Goal: Task Accomplishment & Management: Manage account settings

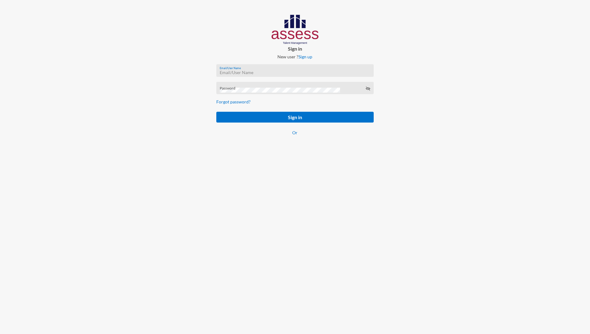
click at [271, 71] on input "Email/User Name" at bounding box center [295, 72] width 151 height 5
paste input "OGXRBVG624"
type input "OGXRBVG624"
click at [269, 117] on button "Sign in" at bounding box center [294, 117] width 157 height 11
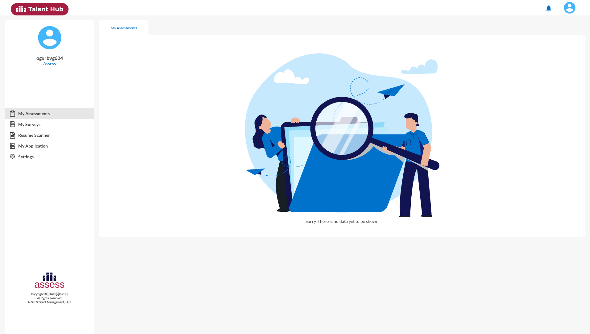
click at [35, 114] on link "My Assessments" at bounding box center [49, 113] width 89 height 11
click at [32, 154] on link "Settings" at bounding box center [49, 156] width 89 height 11
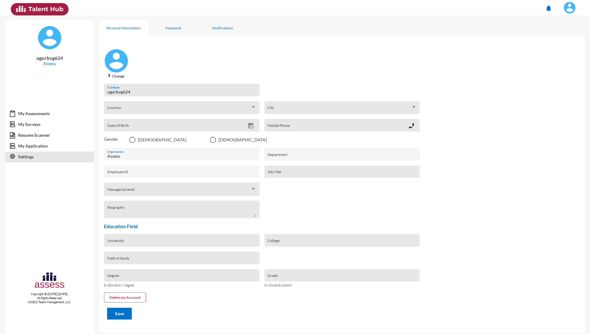
click at [28, 154] on link "Settings" at bounding box center [49, 156] width 89 height 11
click at [131, 297] on button "Delete my Account" at bounding box center [125, 297] width 42 height 10
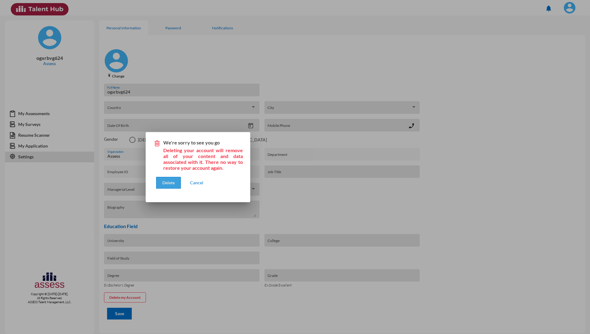
click at [171, 184] on span "Delete" at bounding box center [168, 182] width 12 height 5
click at [170, 181] on span "Delete" at bounding box center [168, 182] width 12 height 5
click at [166, 182] on span "Delete" at bounding box center [168, 182] width 12 height 5
click at [170, 180] on span "Delete" at bounding box center [168, 182] width 12 height 5
